Goal: Information Seeking & Learning: Find contact information

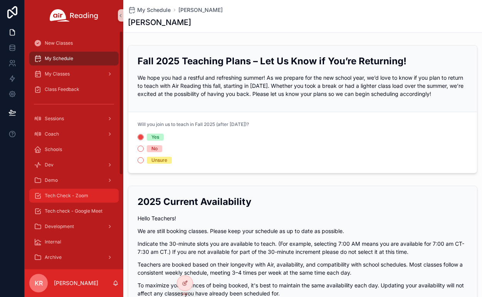
scroll to position [462, 0]
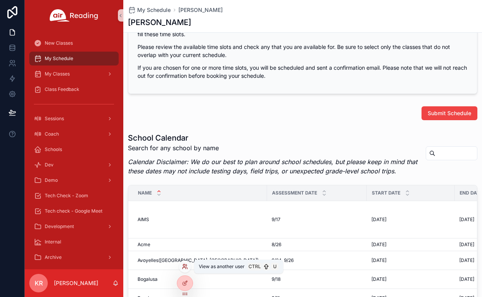
click at [185, 267] on icon at bounding box center [185, 266] width 6 height 6
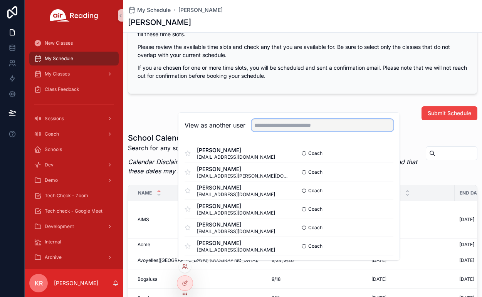
click at [275, 122] on input "text" at bounding box center [323, 125] width 142 height 12
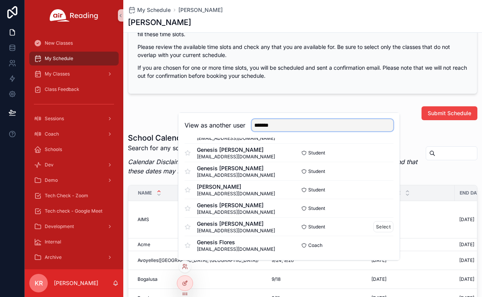
scroll to position [297, 0]
type input "*******"
click at [374, 243] on button "Select" at bounding box center [383, 244] width 20 height 11
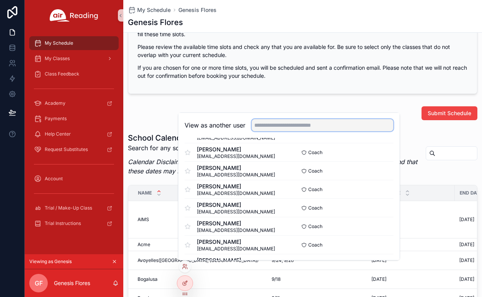
click at [275, 126] on input "text" at bounding box center [323, 125] width 142 height 12
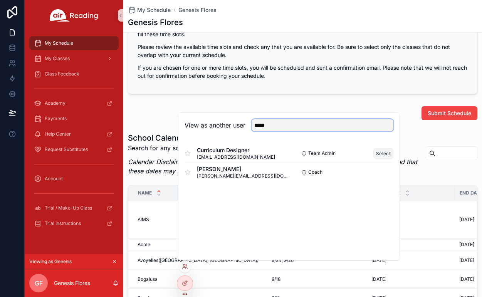
type input "*****"
click at [383, 153] on button "Select" at bounding box center [383, 153] width 20 height 11
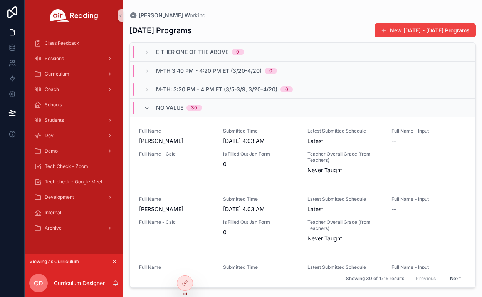
click at [114, 262] on icon "scrollable content" at bounding box center [114, 261] width 5 height 5
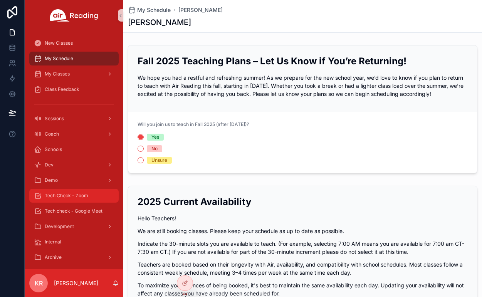
click at [74, 197] on span "Tech Check - Zoom" at bounding box center [67, 196] width 44 height 6
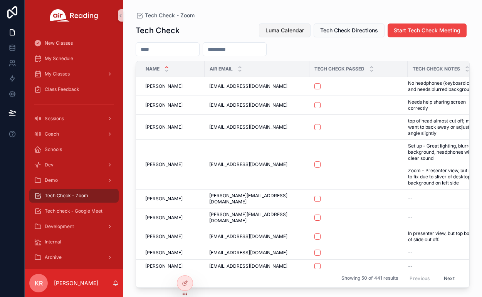
click at [283, 33] on span "Luma Calendar" at bounding box center [284, 31] width 39 height 8
click at [176, 49] on input "scrollable content" at bounding box center [167, 49] width 63 height 11
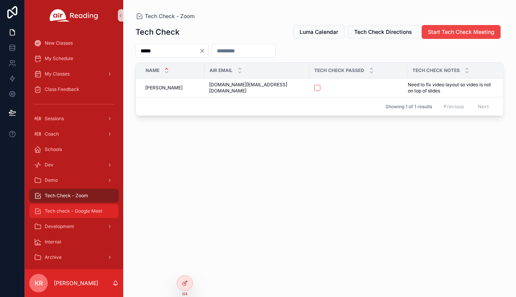
type input "*****"
click at [81, 214] on span "Tech check - Google Meet" at bounding box center [74, 211] width 58 height 6
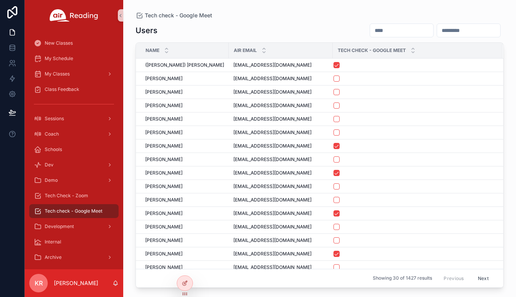
click at [370, 33] on input "scrollable content" at bounding box center [401, 30] width 63 height 11
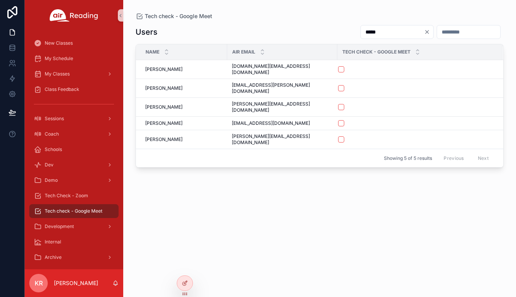
type input "*****"
click at [424, 31] on icon "Clear" at bounding box center [427, 32] width 6 height 6
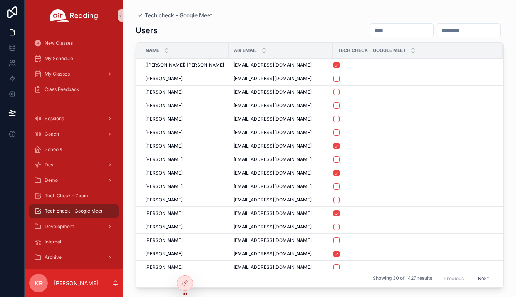
drag, startPoint x: 364, startPoint y: 35, endPoint x: 366, endPoint y: 32, distance: 4.0
click at [370, 35] on input "scrollable content" at bounding box center [401, 30] width 63 height 11
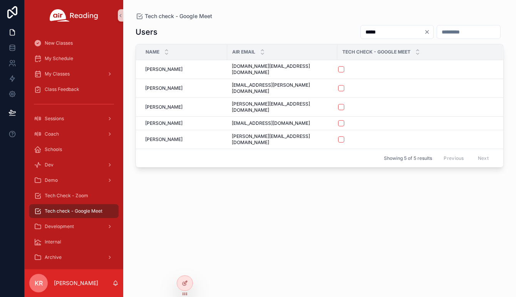
type input "*****"
click at [424, 32] on icon "Clear" at bounding box center [427, 32] width 6 height 6
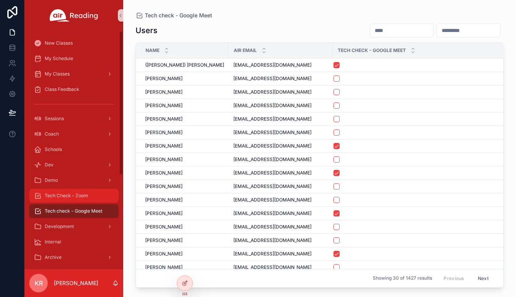
click at [76, 197] on span "Tech Check - Zoom" at bounding box center [67, 196] width 44 height 6
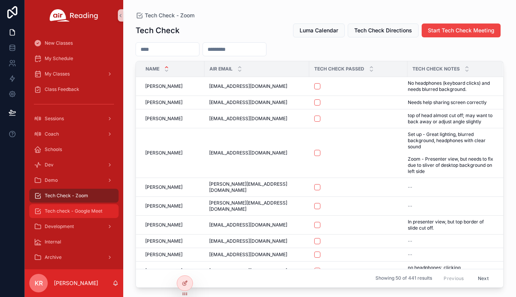
click at [86, 211] on span "Tech check - Google Meet" at bounding box center [74, 211] width 58 height 6
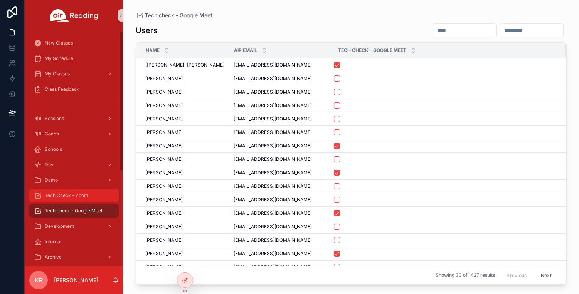
click at [87, 194] on span "Tech Check - Zoom" at bounding box center [67, 196] width 44 height 6
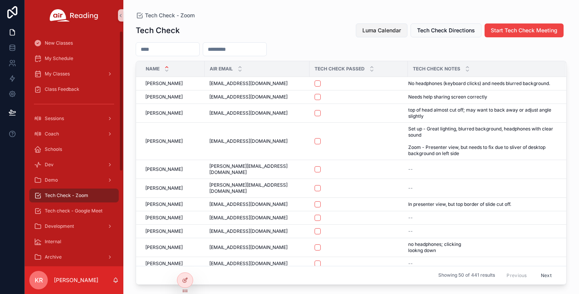
click at [372, 31] on span "Luma Calendar" at bounding box center [381, 31] width 39 height 8
click at [381, 31] on span "Luma Calendar" at bounding box center [381, 31] width 39 height 8
click at [73, 207] on div "Tech check - Google Meet" at bounding box center [74, 211] width 80 height 12
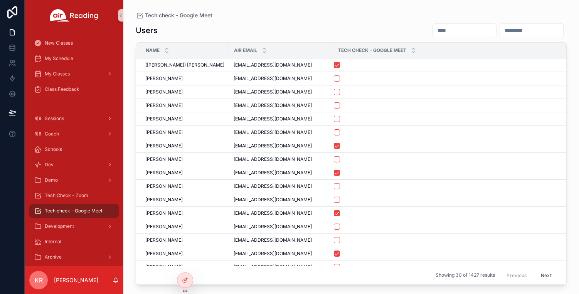
click at [433, 31] on input "scrollable content" at bounding box center [464, 30] width 63 height 11
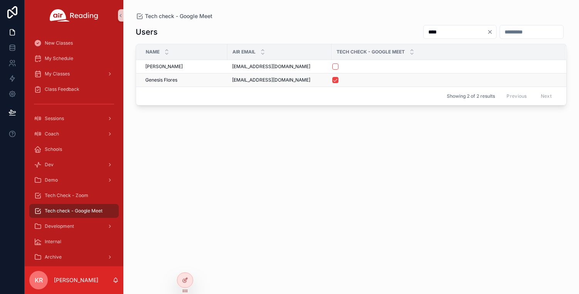
type input "****"
drag, startPoint x: 289, startPoint y: 81, endPoint x: 231, endPoint y: 83, distance: 58.2
click at [231, 83] on td "[EMAIL_ADDRESS][DOMAIN_NAME] [EMAIL_ADDRESS][DOMAIN_NAME]" at bounding box center [279, 80] width 104 height 13
copy span "[EMAIL_ADDRESS][DOMAIN_NAME]"
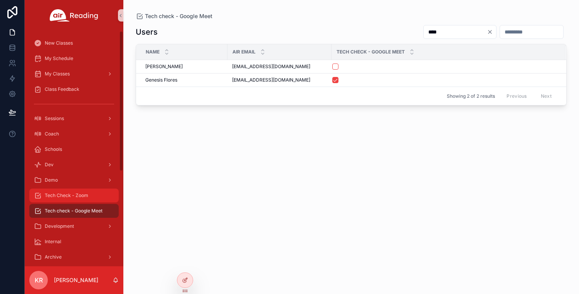
click at [77, 193] on span "Tech Check - Zoom" at bounding box center [67, 196] width 44 height 6
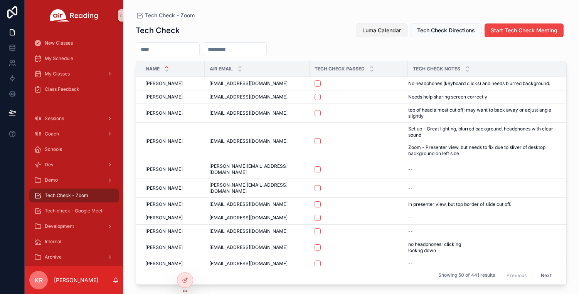
click at [388, 34] on span "Luma Calendar" at bounding box center [381, 31] width 39 height 8
click at [380, 28] on span "Luma Calendar" at bounding box center [381, 31] width 39 height 8
click at [72, 210] on span "Tech check - Google Meet" at bounding box center [74, 211] width 58 height 6
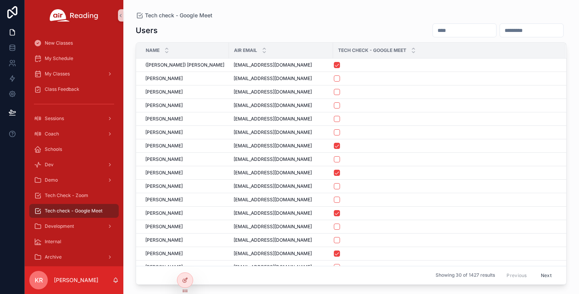
drag, startPoint x: 403, startPoint y: 34, endPoint x: 426, endPoint y: 28, distance: 23.9
click at [433, 34] on input "scrollable content" at bounding box center [464, 30] width 63 height 11
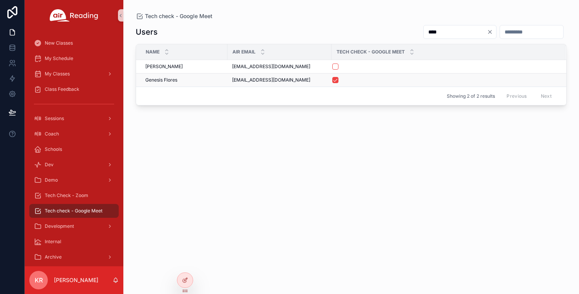
type input "****"
drag, startPoint x: 289, startPoint y: 81, endPoint x: 235, endPoint y: 81, distance: 54.7
click at [233, 81] on span "[EMAIL_ADDRESS][DOMAIN_NAME]" at bounding box center [271, 80] width 78 height 6
copy span "[EMAIL_ADDRESS][DOMAIN_NAME]"
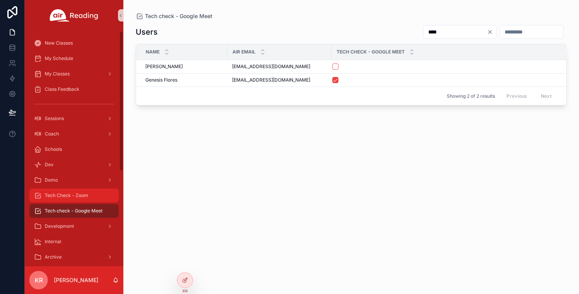
drag, startPoint x: 72, startPoint y: 192, endPoint x: 79, endPoint y: 192, distance: 6.9
click at [72, 192] on div "Tech Check - Zoom" at bounding box center [74, 196] width 80 height 12
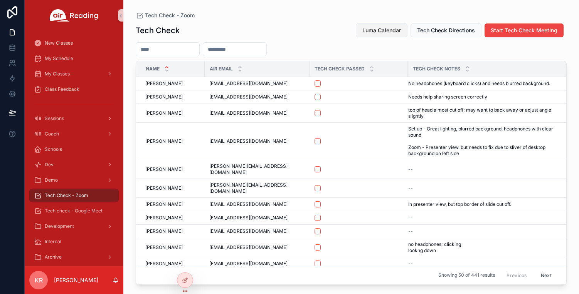
click at [374, 35] on button "Luma Calendar" at bounding box center [382, 30] width 52 height 14
click at [186, 50] on input "scrollable content" at bounding box center [167, 49] width 63 height 11
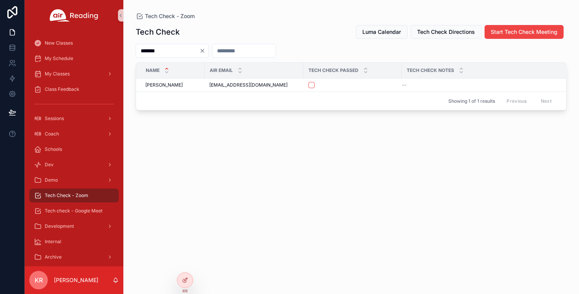
type input "*******"
click at [204, 50] on icon "Clear" at bounding box center [202, 50] width 3 height 3
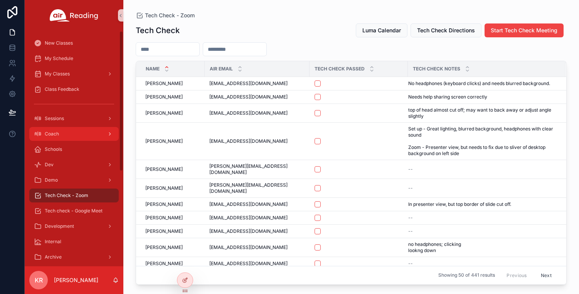
click at [79, 138] on div "Coach" at bounding box center [74, 134] width 80 height 12
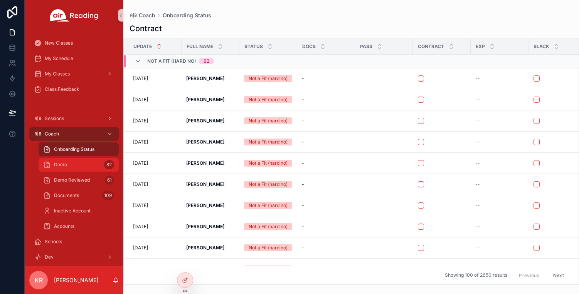
click at [85, 166] on div "Demo 82" at bounding box center [78, 165] width 71 height 12
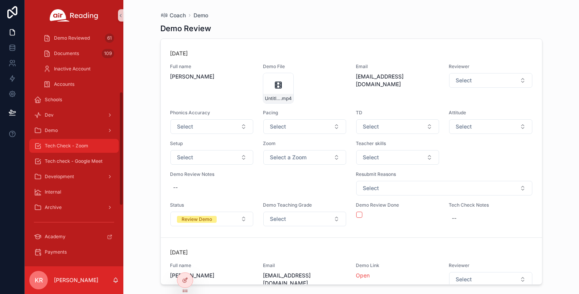
scroll to position [154, 0]
